Goal: Navigation & Orientation: Find specific page/section

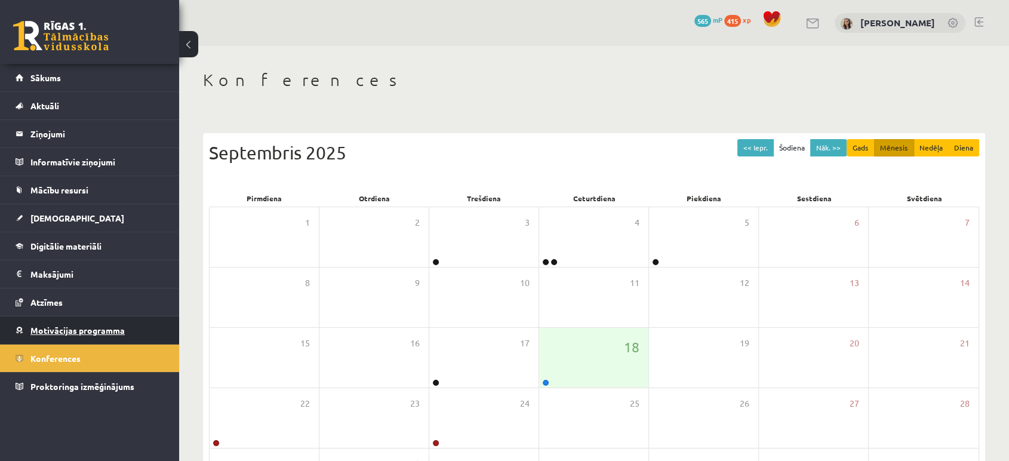
click at [50, 336] on link "Motivācijas programma" at bounding box center [90, 329] width 149 height 27
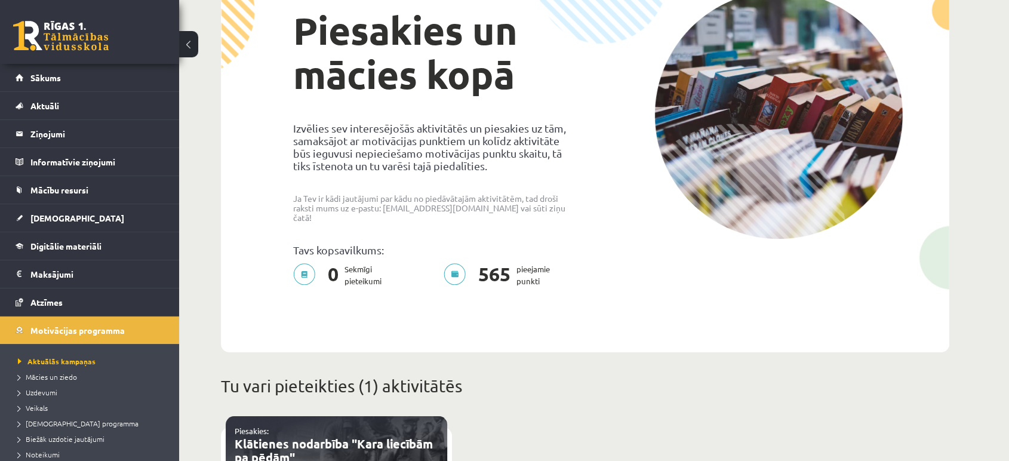
scroll to position [113, 0]
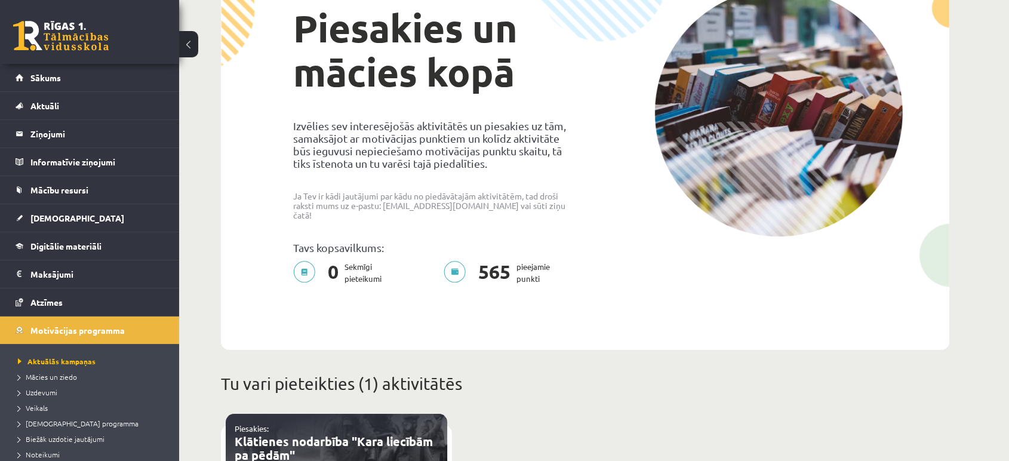
click at [42, 397] on li "Uzdevumi" at bounding box center [92, 392] width 149 height 16
click at [47, 395] on span "Uzdevumi" at bounding box center [40, 392] width 44 height 10
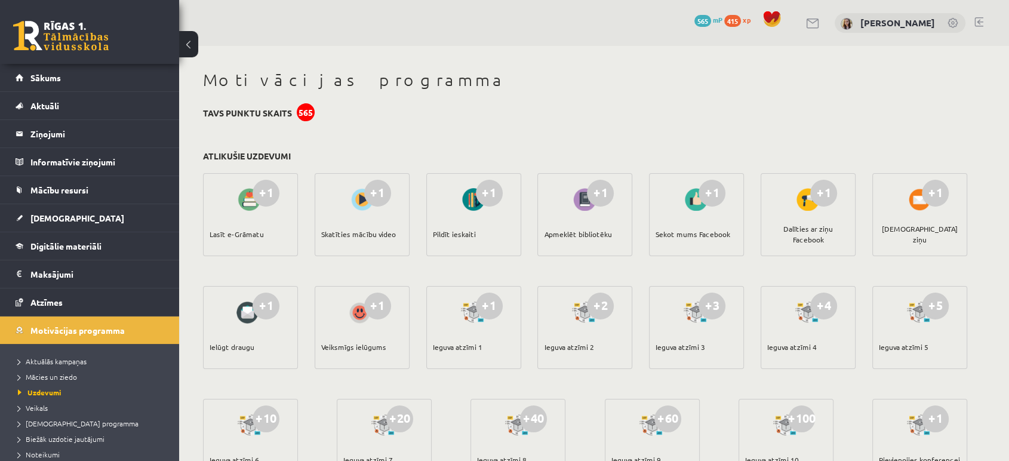
click at [87, 42] on link at bounding box center [61, 36] width 96 height 30
